Goal: Information Seeking & Learning: Learn about a topic

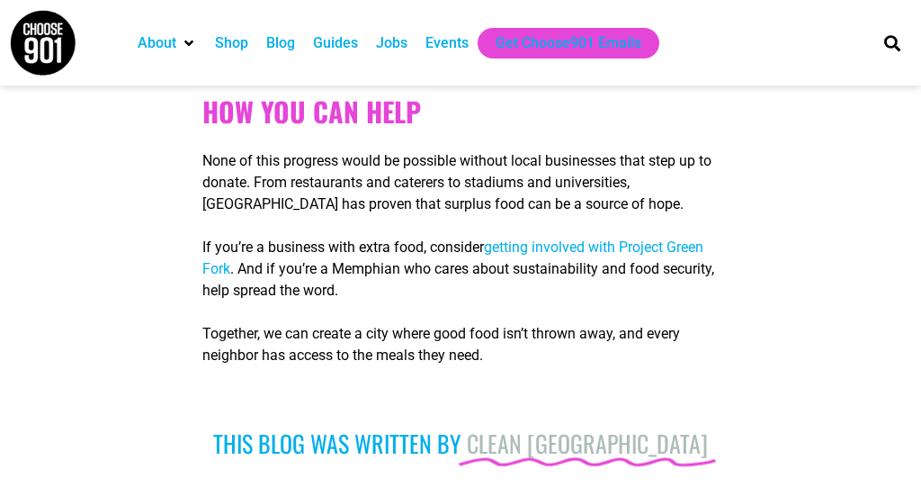
scroll to position [1893, 0]
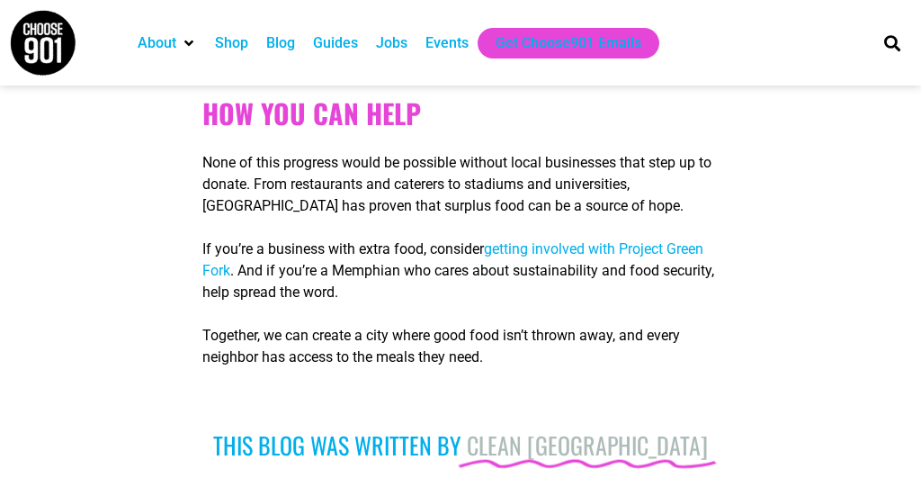
click at [558, 270] on span "getting involved with Project Green Fork" at bounding box center [452, 259] width 501 height 39
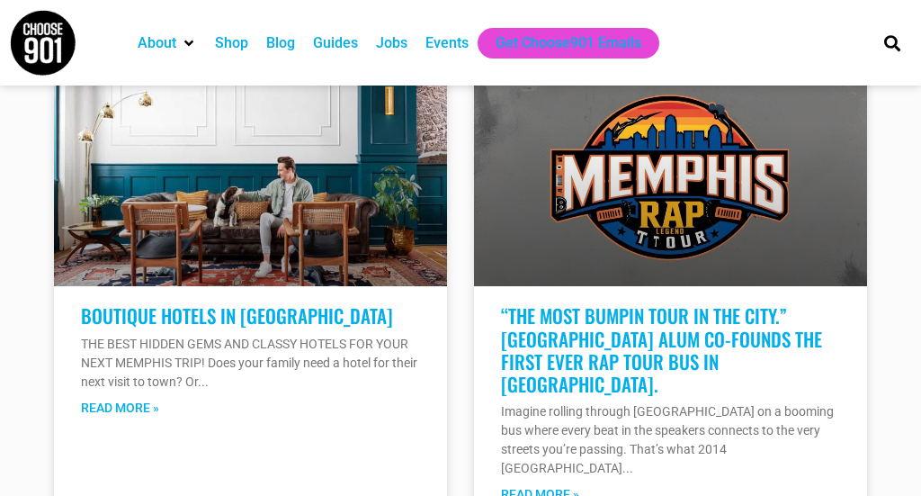
scroll to position [3377, 0]
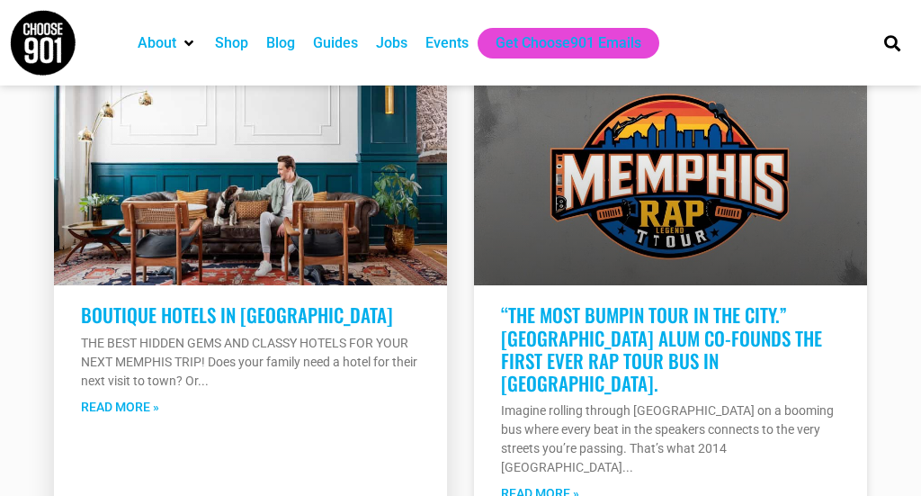
click at [234, 301] on link "Boutique Hotels in [GEOGRAPHIC_DATA]" at bounding box center [237, 315] width 312 height 28
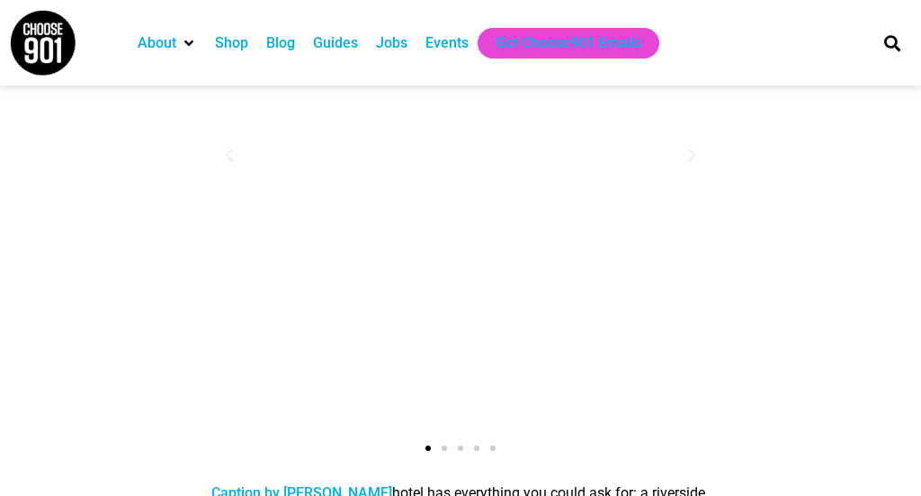
scroll to position [2709, 0]
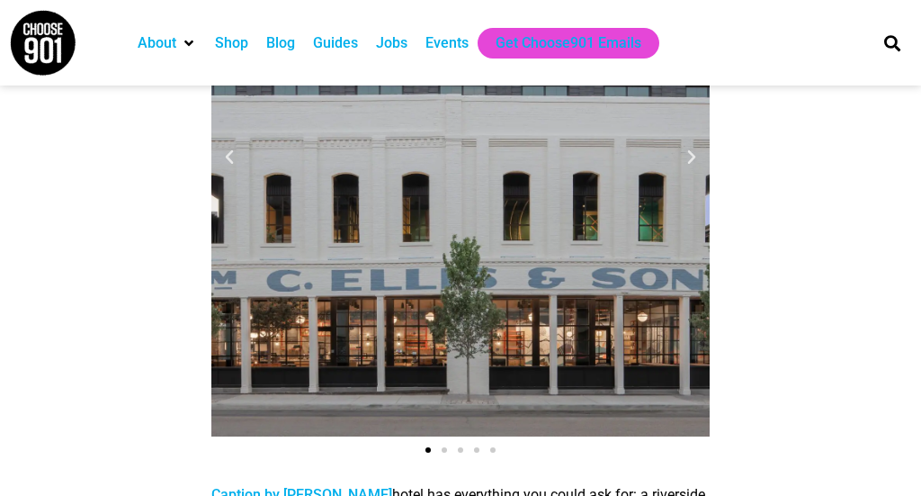
click at [689, 148] on icon "Next slide" at bounding box center [692, 157] width 18 height 18
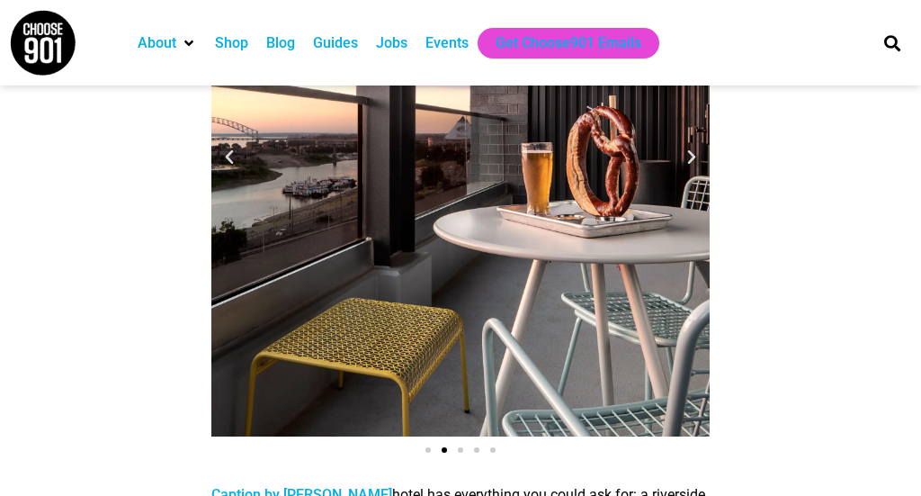
click at [689, 148] on icon "Next slide" at bounding box center [692, 157] width 18 height 18
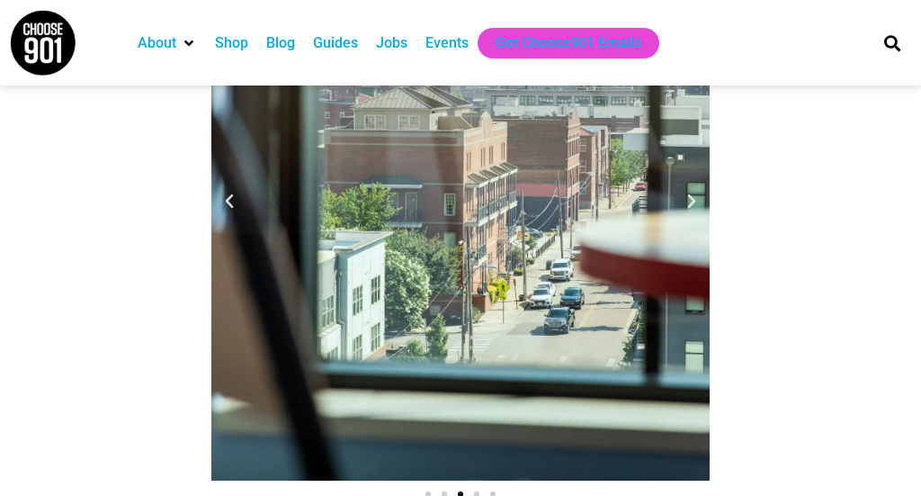
scroll to position [2664, 0]
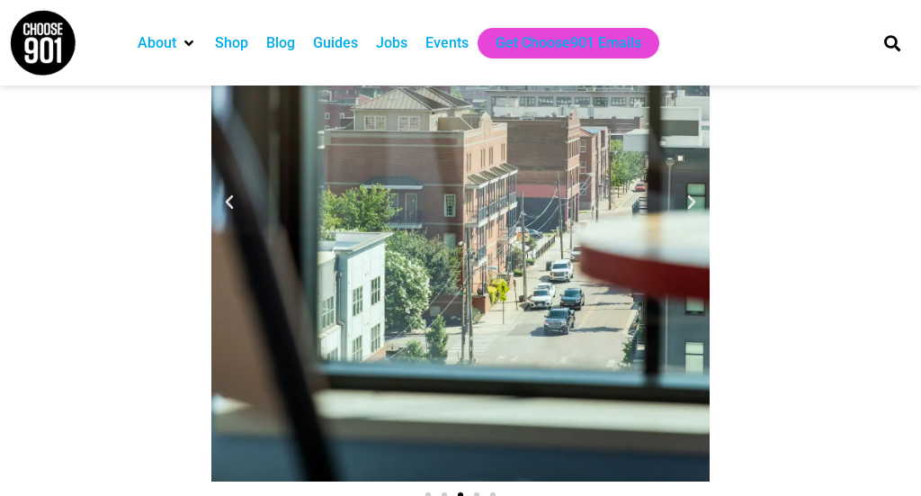
click at [693, 193] on icon "Next slide" at bounding box center [692, 202] width 18 height 18
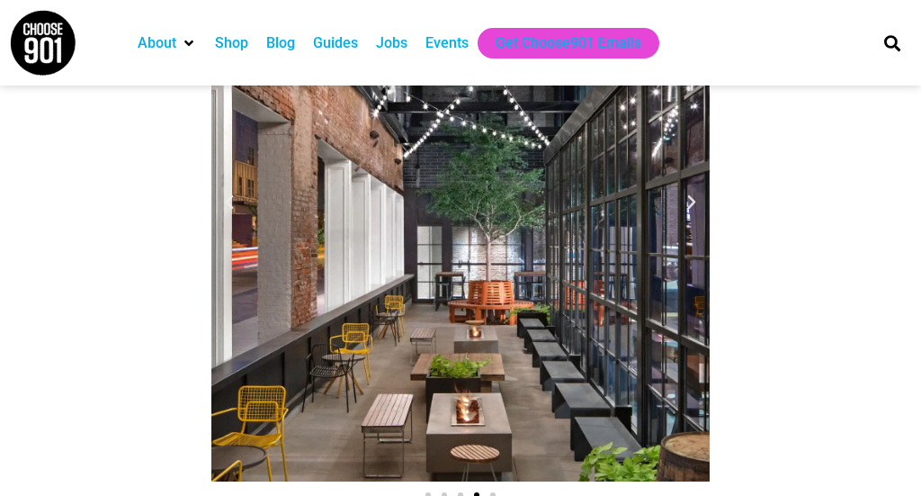
click at [693, 193] on icon "Next slide" at bounding box center [692, 202] width 18 height 18
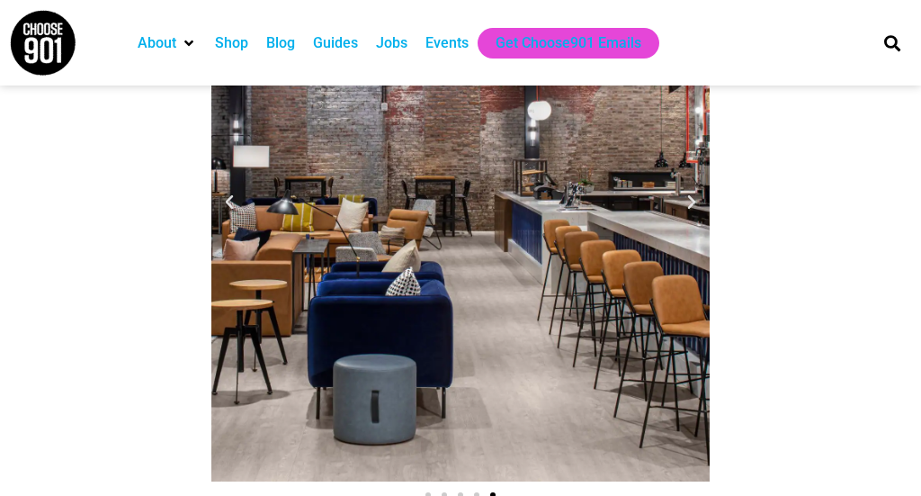
click at [693, 193] on icon "Next slide" at bounding box center [692, 202] width 18 height 18
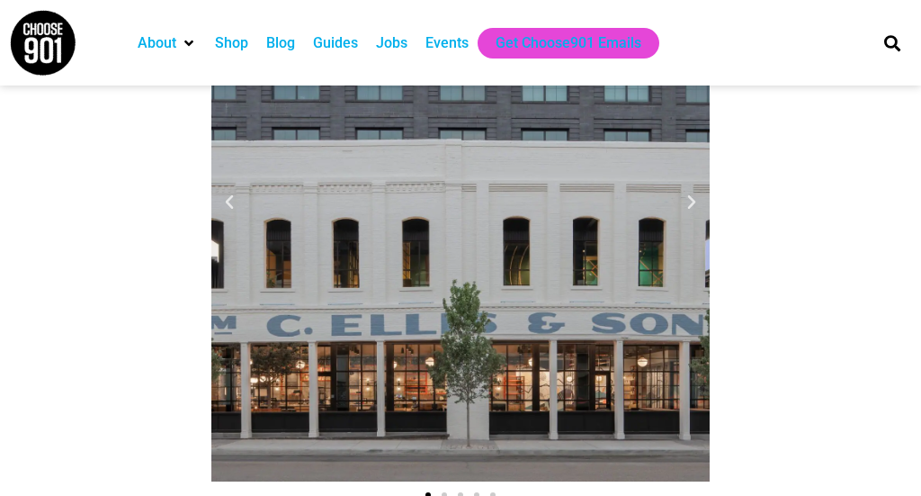
click at [693, 193] on icon "Next slide" at bounding box center [692, 202] width 18 height 18
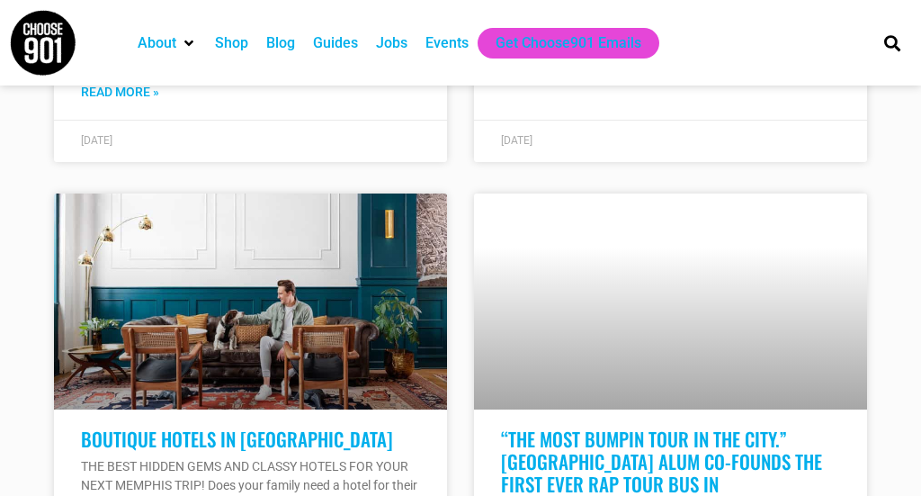
scroll to position [10066, 0]
